Goal: Information Seeking & Learning: Learn about a topic

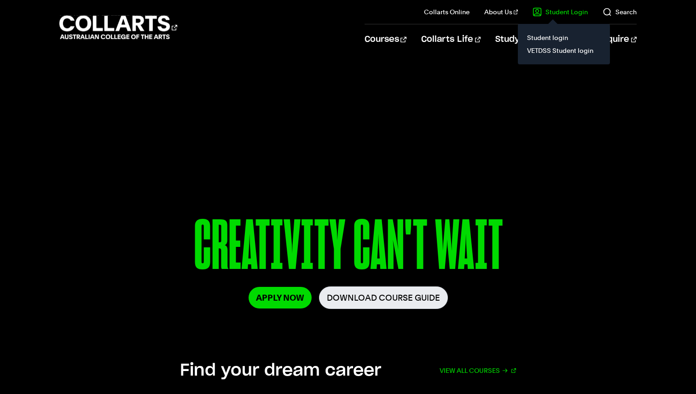
click at [557, 15] on link "Student Login" at bounding box center [559, 11] width 55 height 9
click at [546, 37] on link "Student login" at bounding box center [563, 37] width 77 height 13
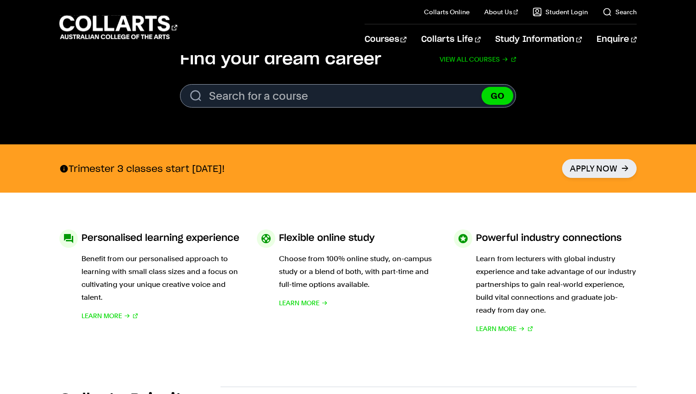
scroll to position [313, 0]
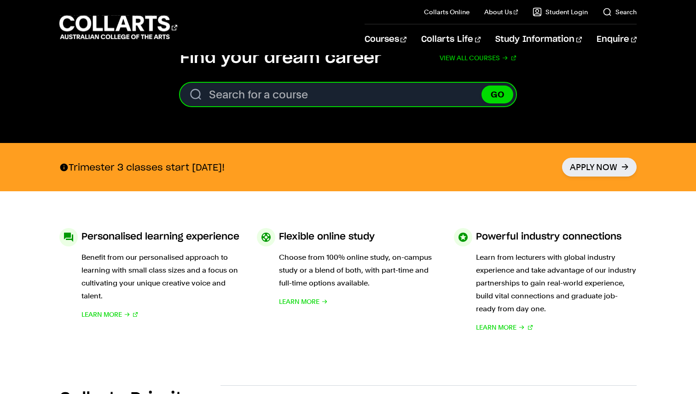
click at [341, 90] on input "Search for a course" at bounding box center [348, 94] width 336 height 23
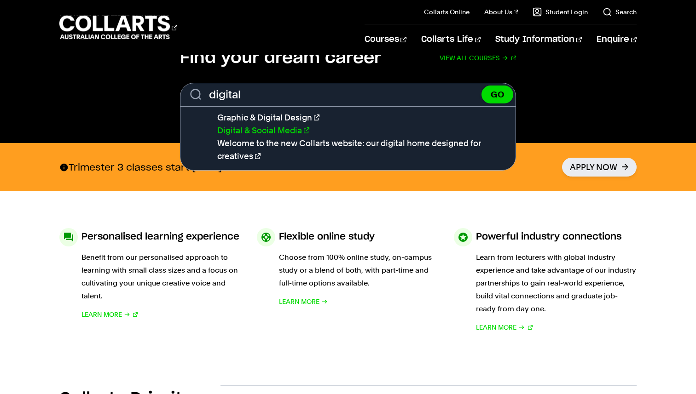
click at [271, 130] on link "Digital & Social Media" at bounding box center [263, 131] width 92 height 10
type input "Digital & Social Media"
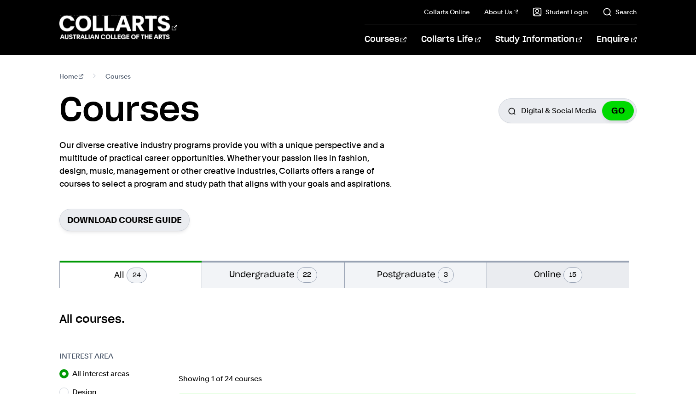
click at [573, 270] on span "15" at bounding box center [572, 275] width 19 height 16
radio input "false"
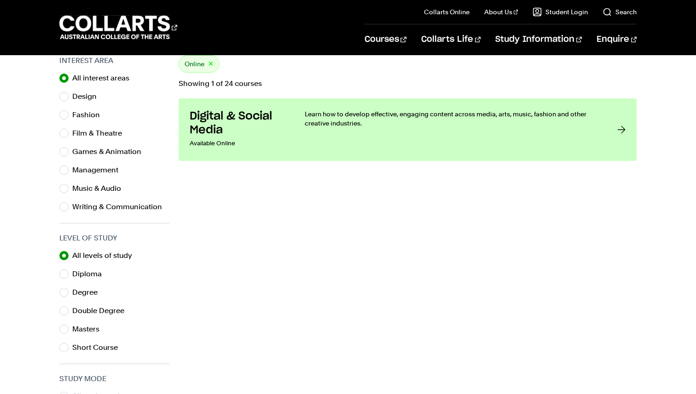
scroll to position [300, 0]
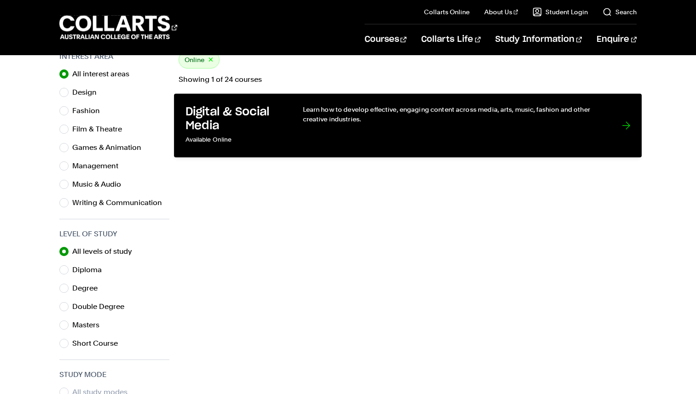
click at [421, 101] on link "Digital & Social Media Available Online Learn how to develop effective, engagin…" at bounding box center [407, 126] width 467 height 64
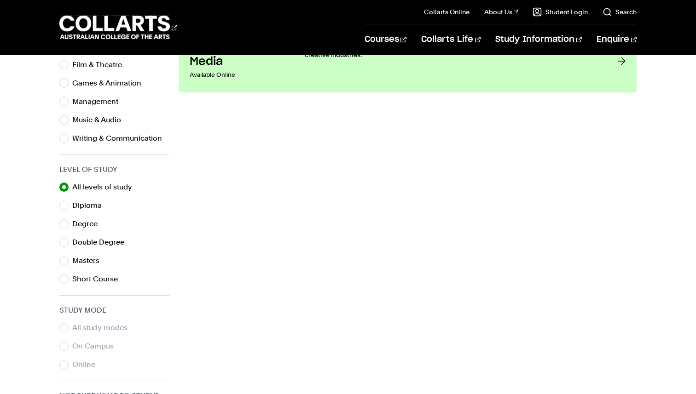
scroll to position [376, 0]
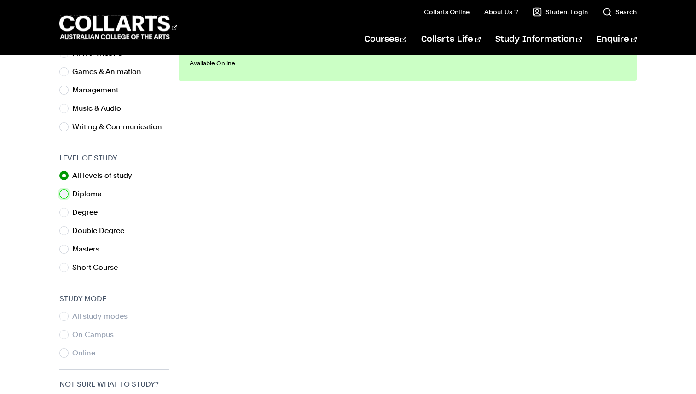
click at [64, 196] on input "Diploma" at bounding box center [63, 194] width 9 height 9
radio input "true"
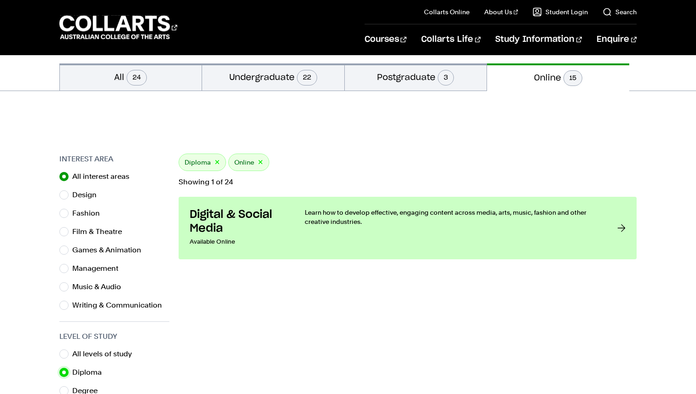
scroll to position [196, 0]
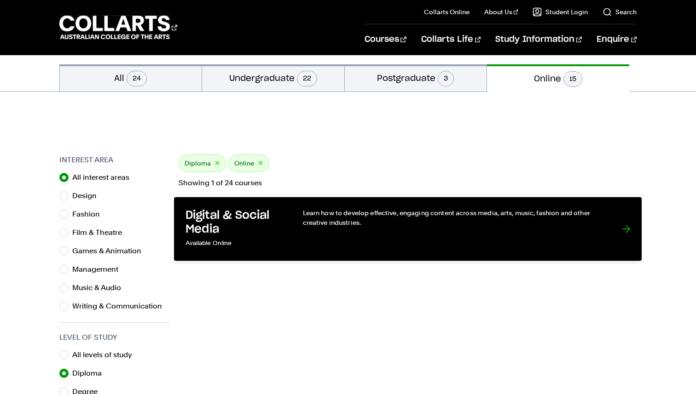
click at [325, 230] on div "Learn how to develop effective, engaging content across media, arts, music, fas…" at bounding box center [452, 228] width 300 height 41
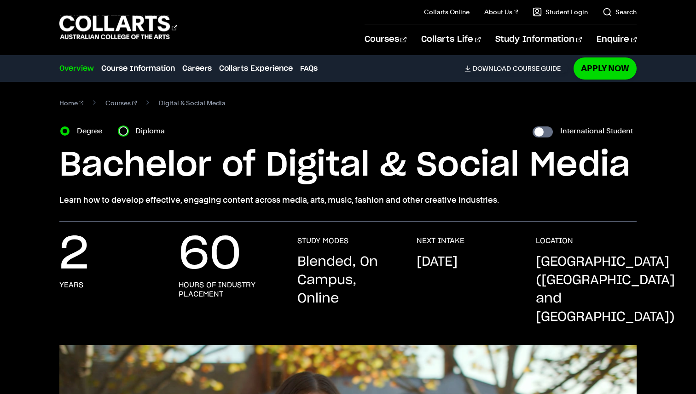
click at [123, 131] on input "Diploma" at bounding box center [123, 131] width 9 height 9
radio input "true"
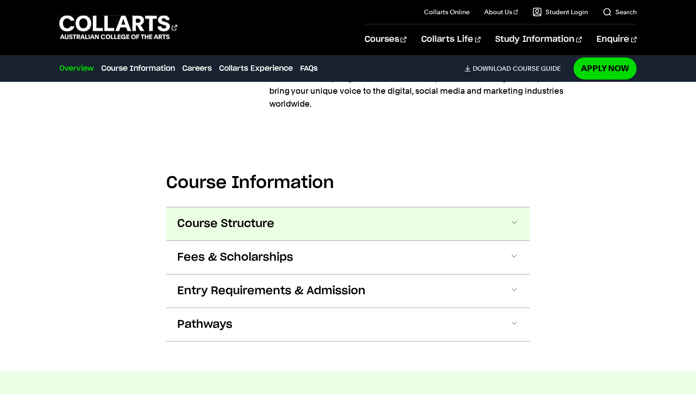
click at [305, 207] on button "Course Structure" at bounding box center [347, 223] width 363 height 33
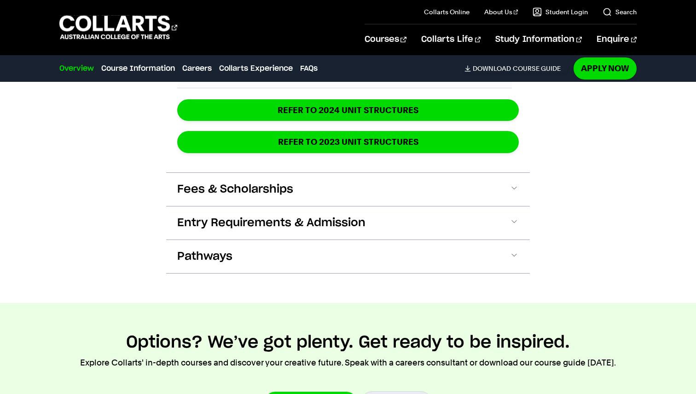
scroll to position [1297, 0]
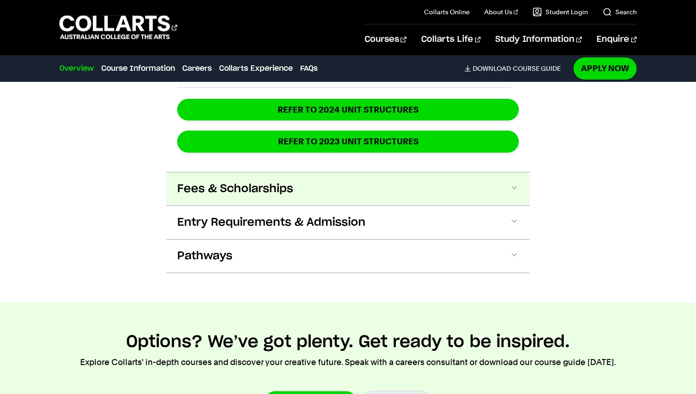
click at [276, 173] on button "Fees & Scholarships" at bounding box center [347, 189] width 363 height 33
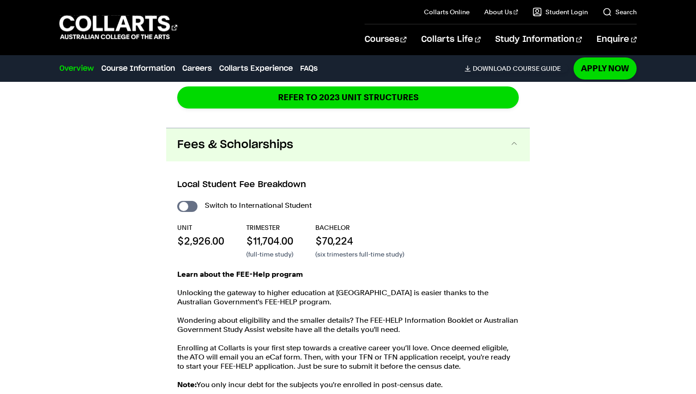
scroll to position [1356, 0]
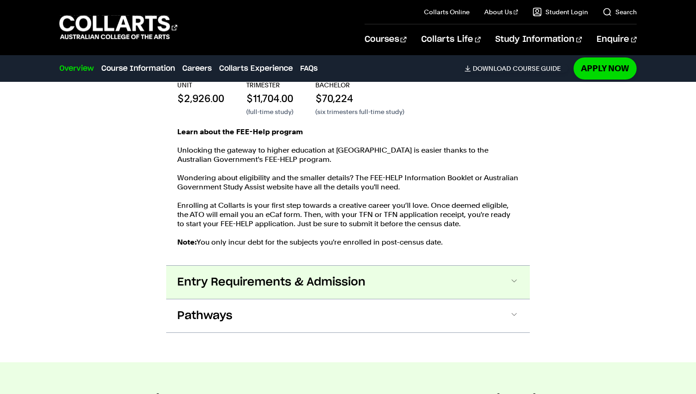
click at [238, 275] on span "Entry Requirements & Admission" at bounding box center [271, 282] width 188 height 15
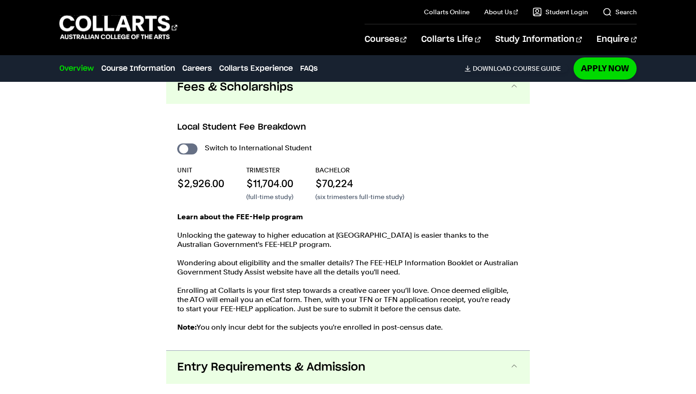
scroll to position [1382, 0]
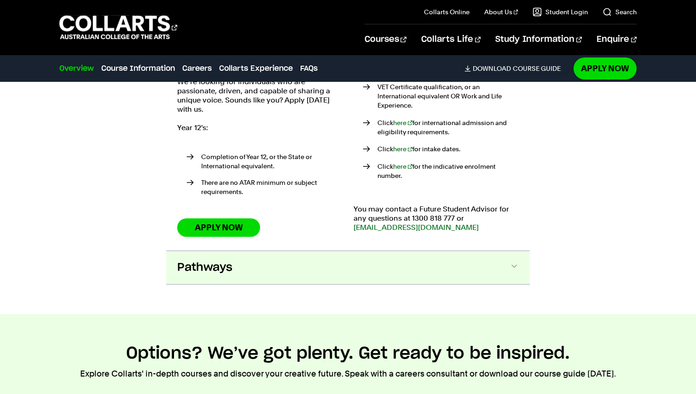
click at [246, 251] on button "Pathways" at bounding box center [347, 267] width 363 height 33
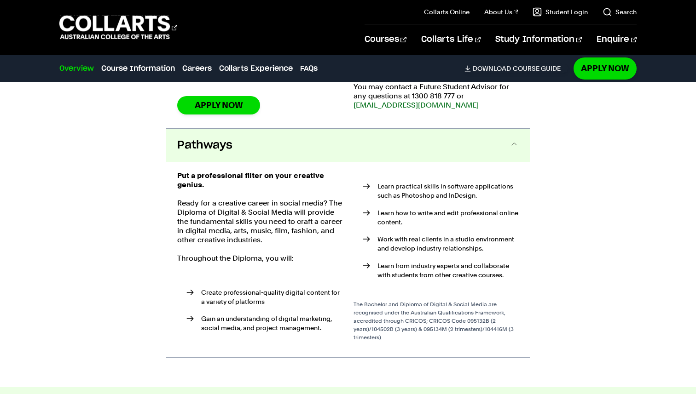
scroll to position [1917, 0]
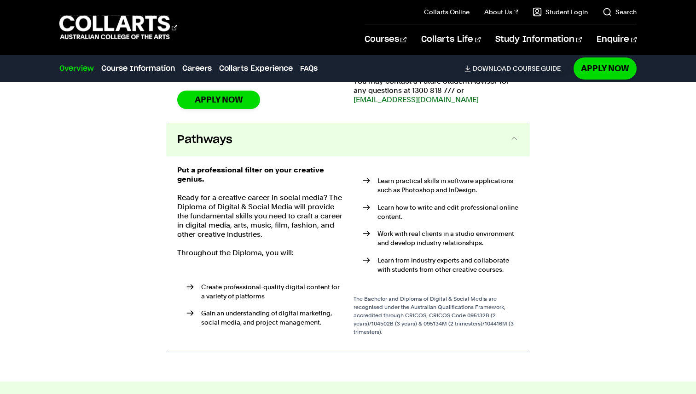
click at [286, 123] on button "Pathways" at bounding box center [347, 139] width 363 height 33
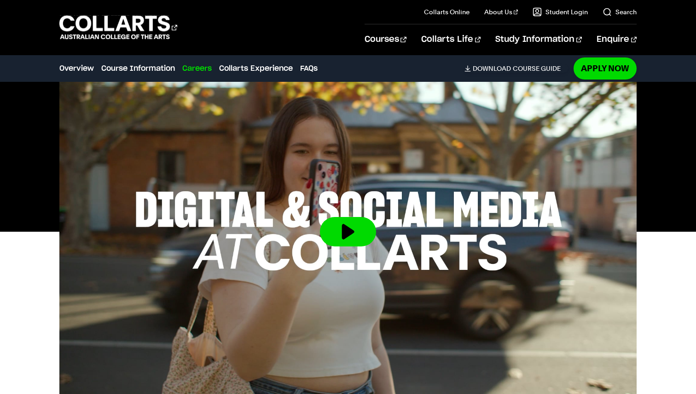
scroll to position [0, 0]
